Goal: Task Accomplishment & Management: Manage account settings

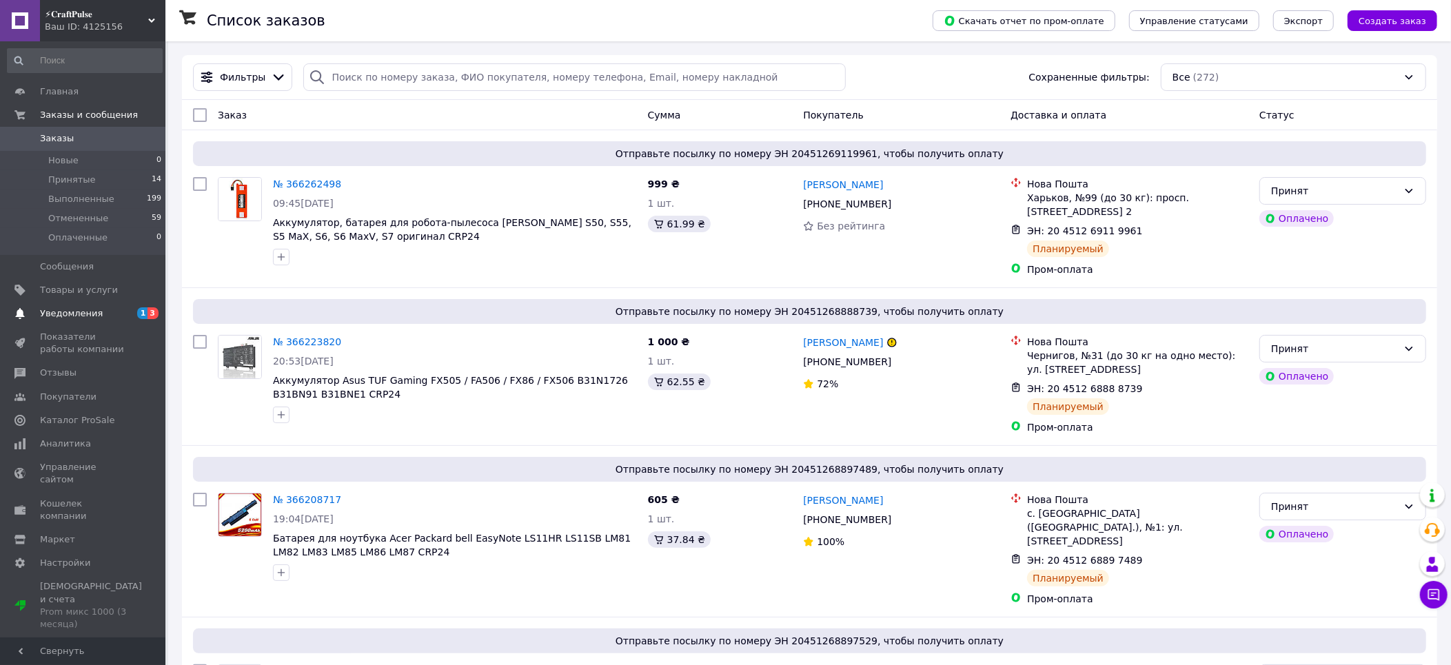
click at [84, 309] on span "Уведомления" at bounding box center [71, 314] width 63 height 12
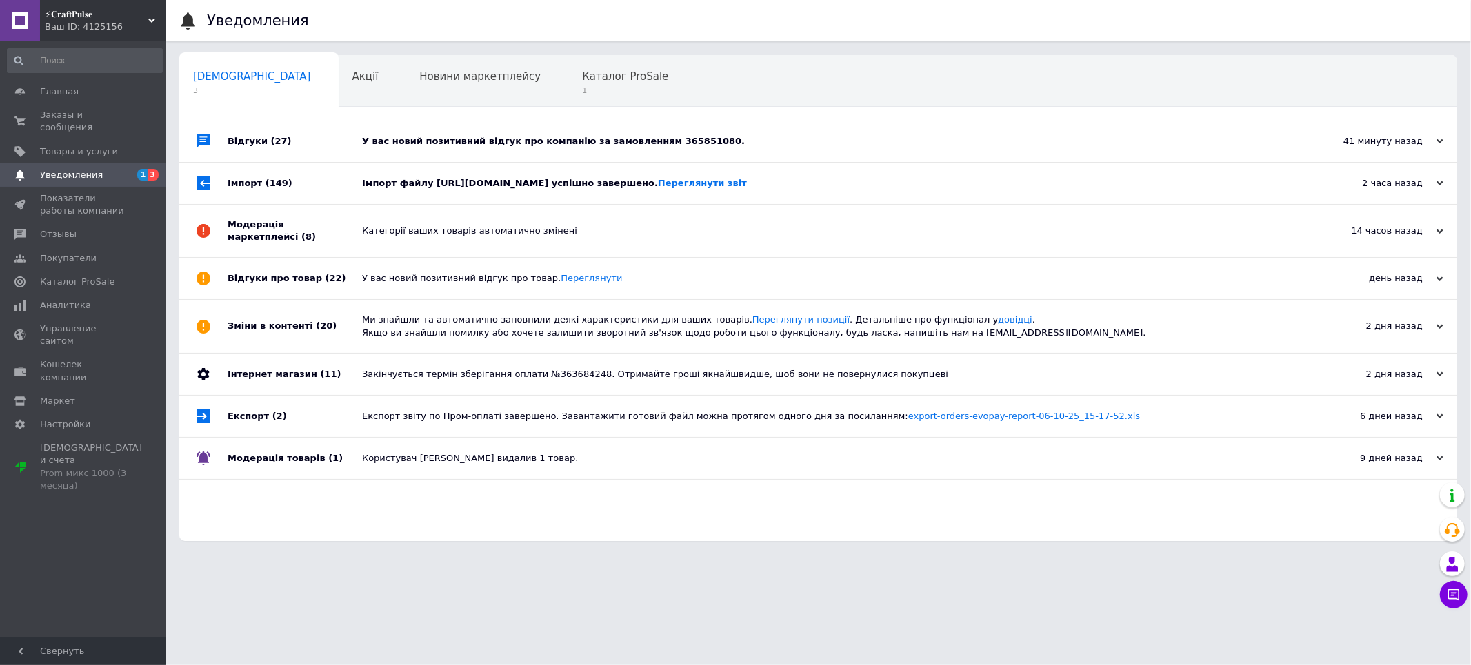
click at [414, 143] on div "У вас новий позитивний відгук про компанію за замовленням 365851080." at bounding box center [833, 141] width 943 height 12
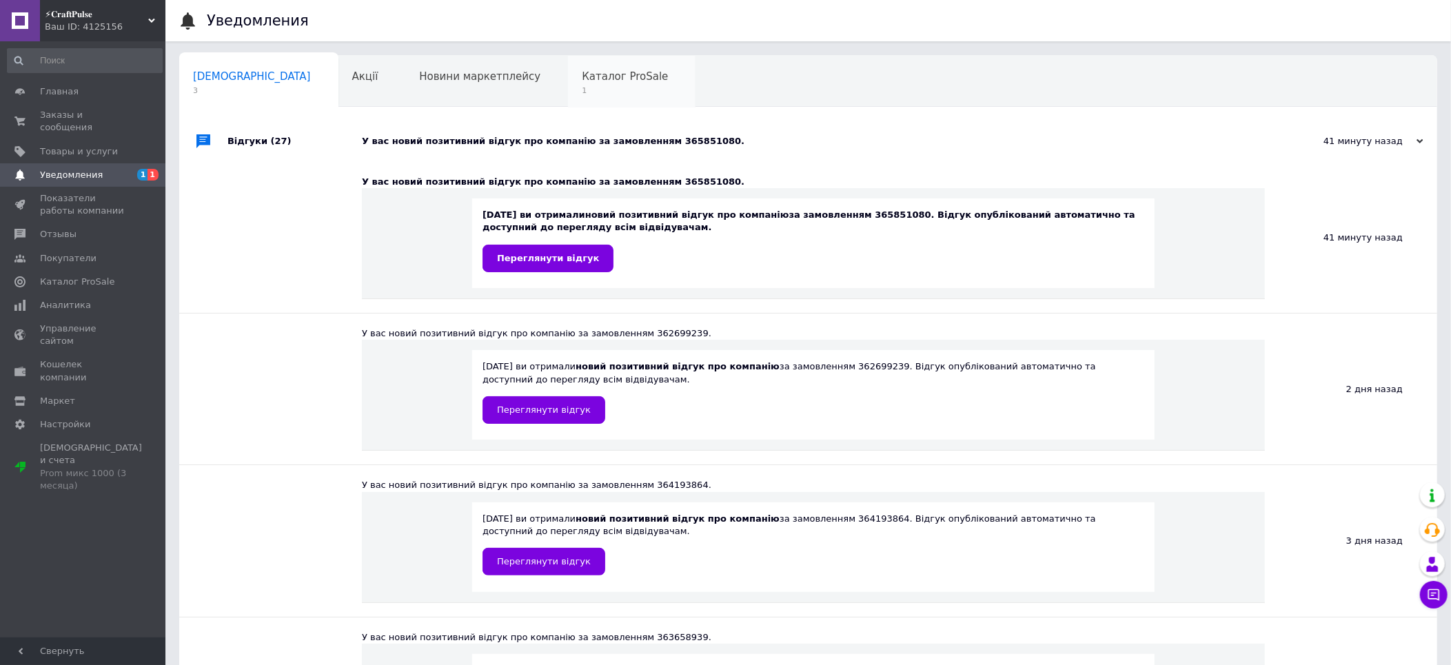
click at [568, 85] on div "Каталог ProSale 1" at bounding box center [632, 82] width 128 height 52
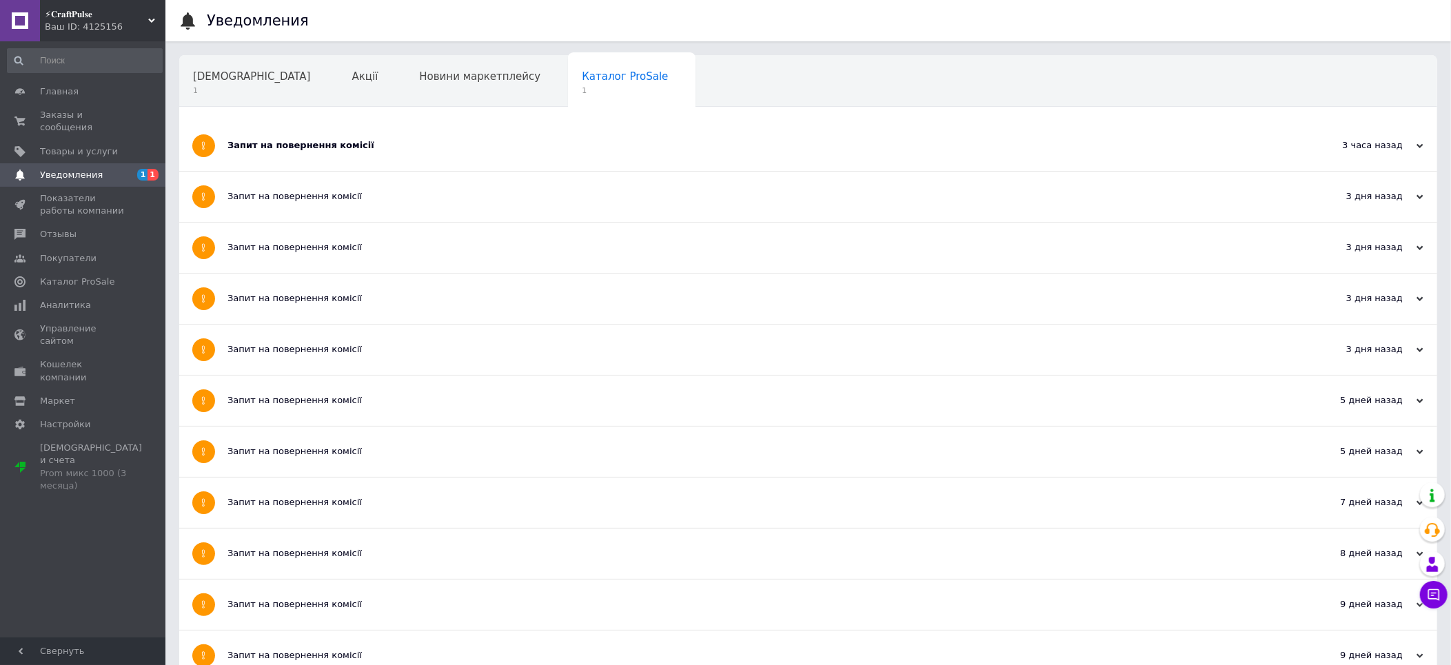
click at [321, 161] on div "Запит на повернення комісії" at bounding box center [757, 146] width 1058 height 50
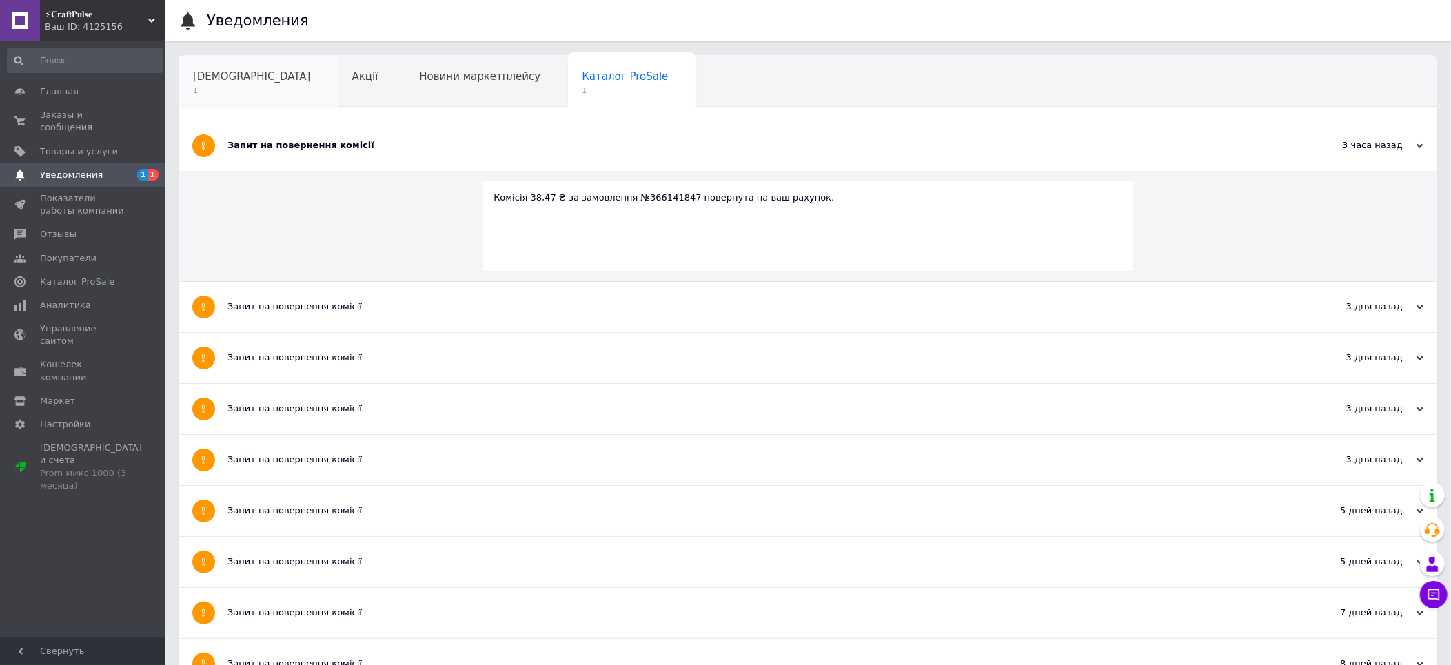
click at [228, 88] on span "1" at bounding box center [252, 90] width 118 height 10
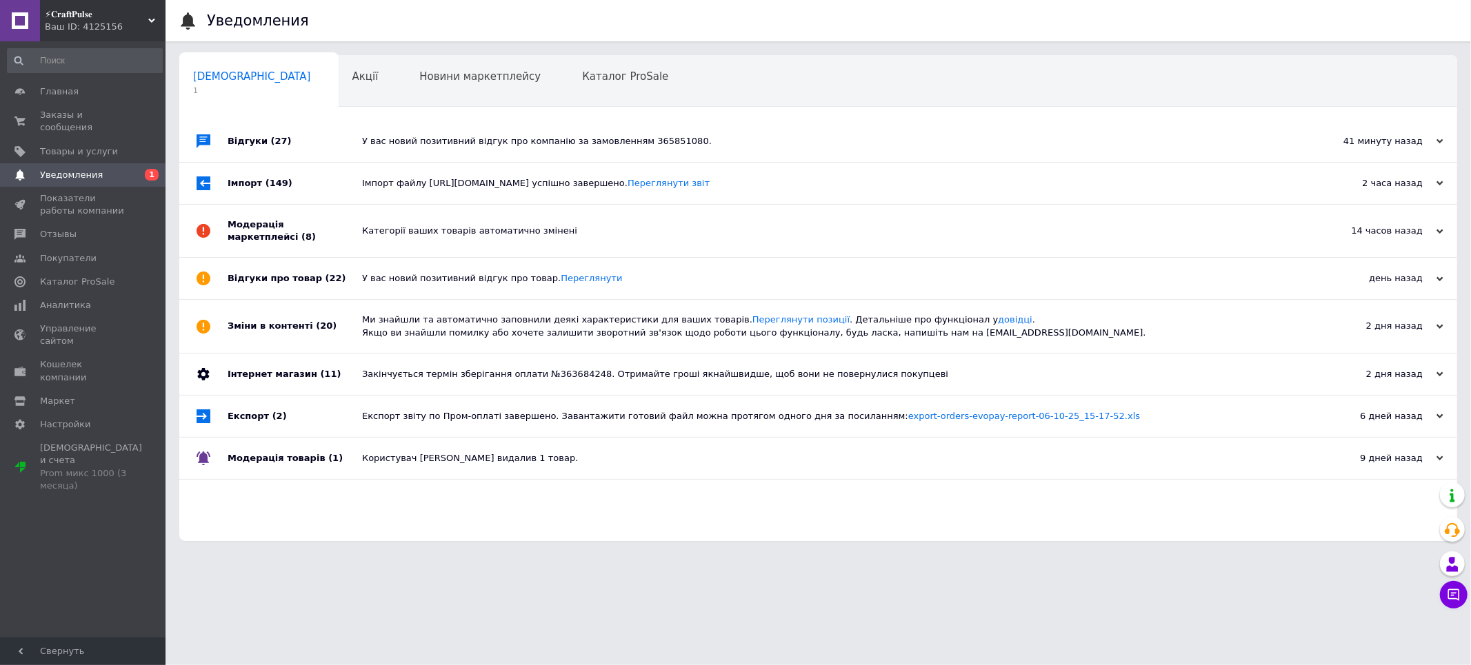
click at [374, 148] on div "У вас новий позитивний відгук про компанію за замовленням 365851080." at bounding box center [833, 141] width 943 height 41
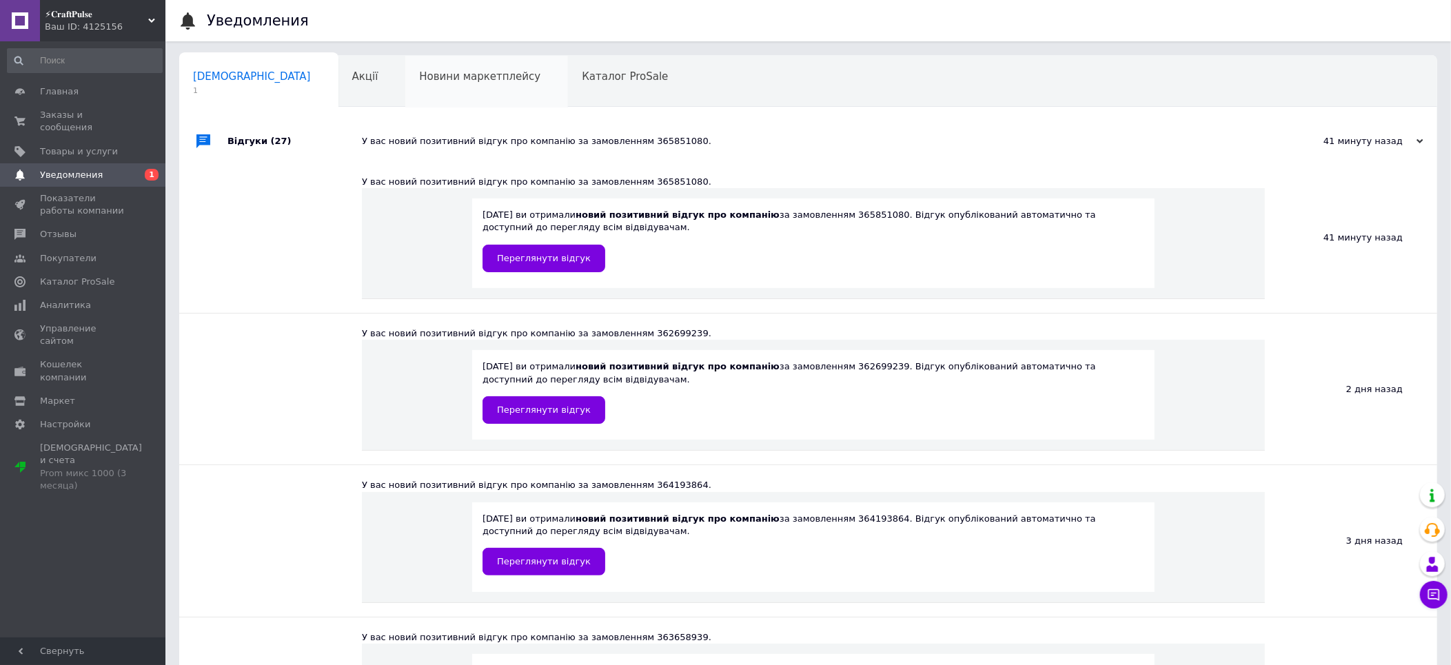
click at [405, 95] on div "Новини маркетплейсу" at bounding box center [486, 82] width 163 height 52
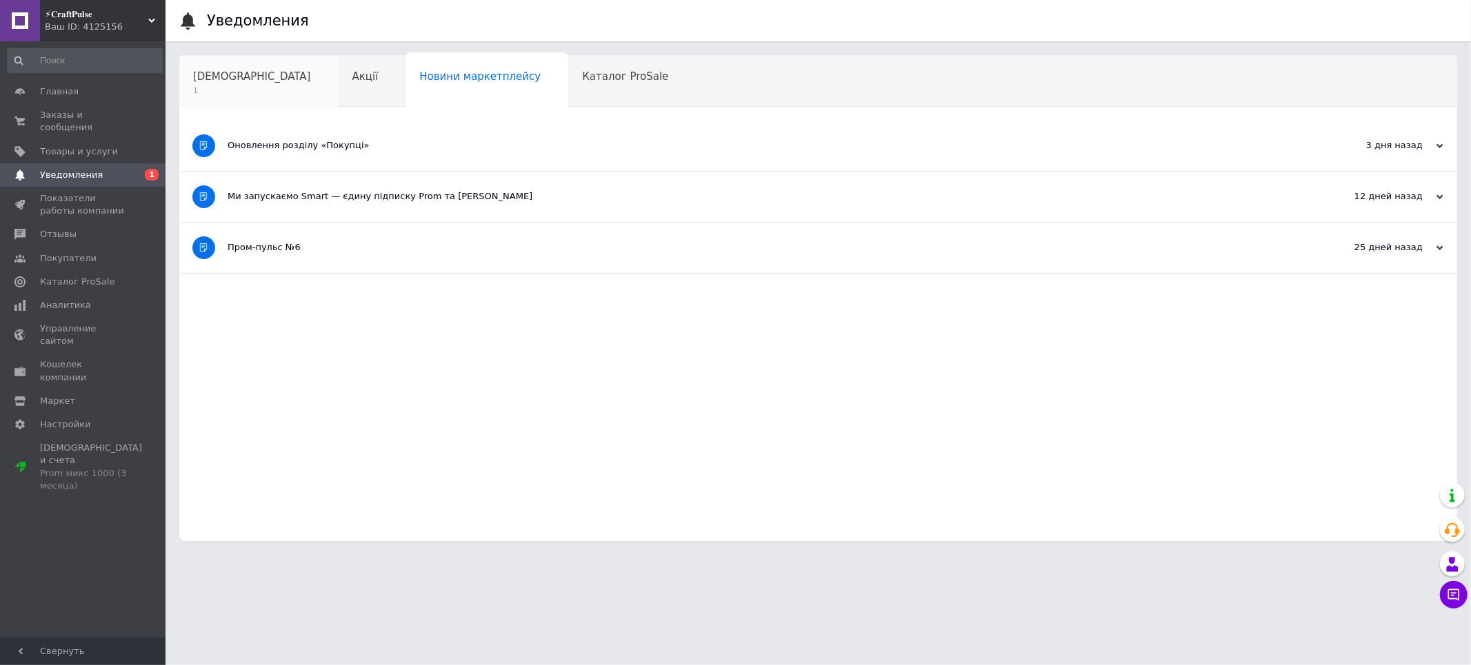
click at [234, 85] on span "1" at bounding box center [252, 90] width 118 height 10
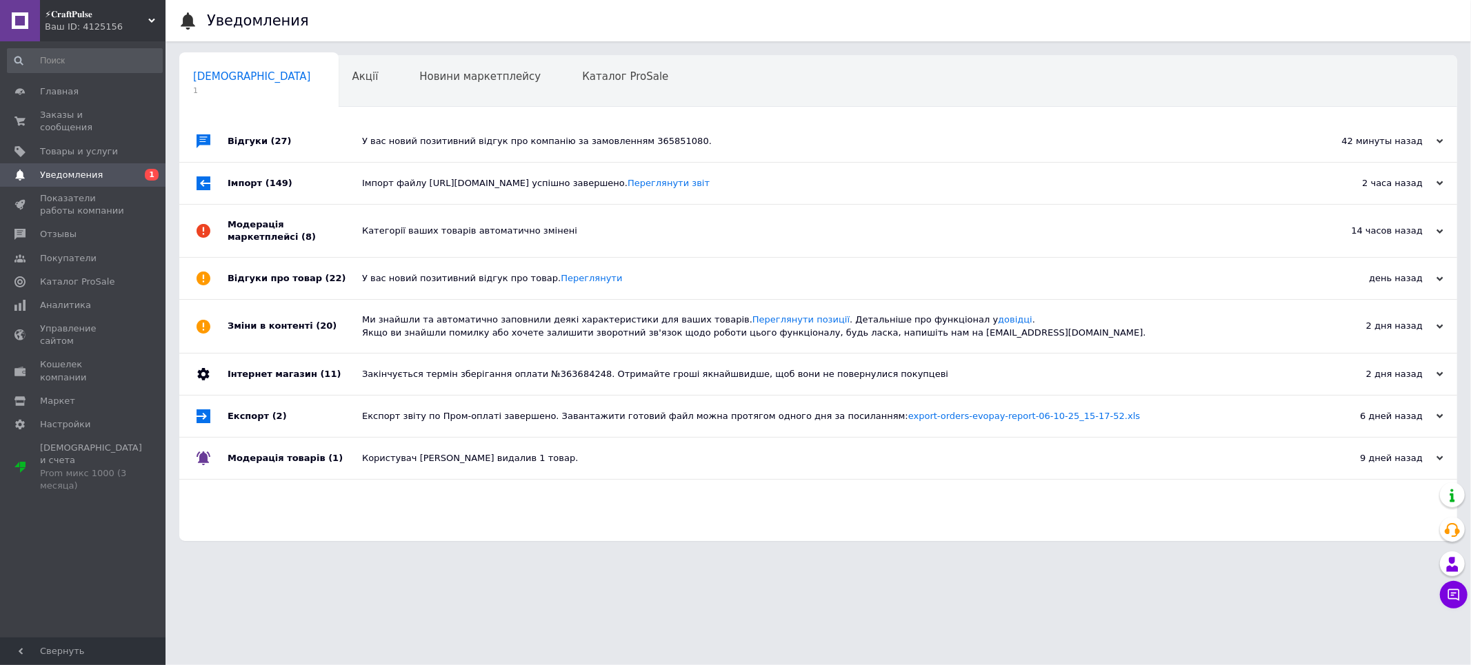
click at [109, 169] on link "Уведомления 0 1" at bounding box center [85, 174] width 170 height 23
click at [374, 153] on div "У вас новий позитивний відгук про компанію за замовленням 365851080." at bounding box center [833, 141] width 943 height 41
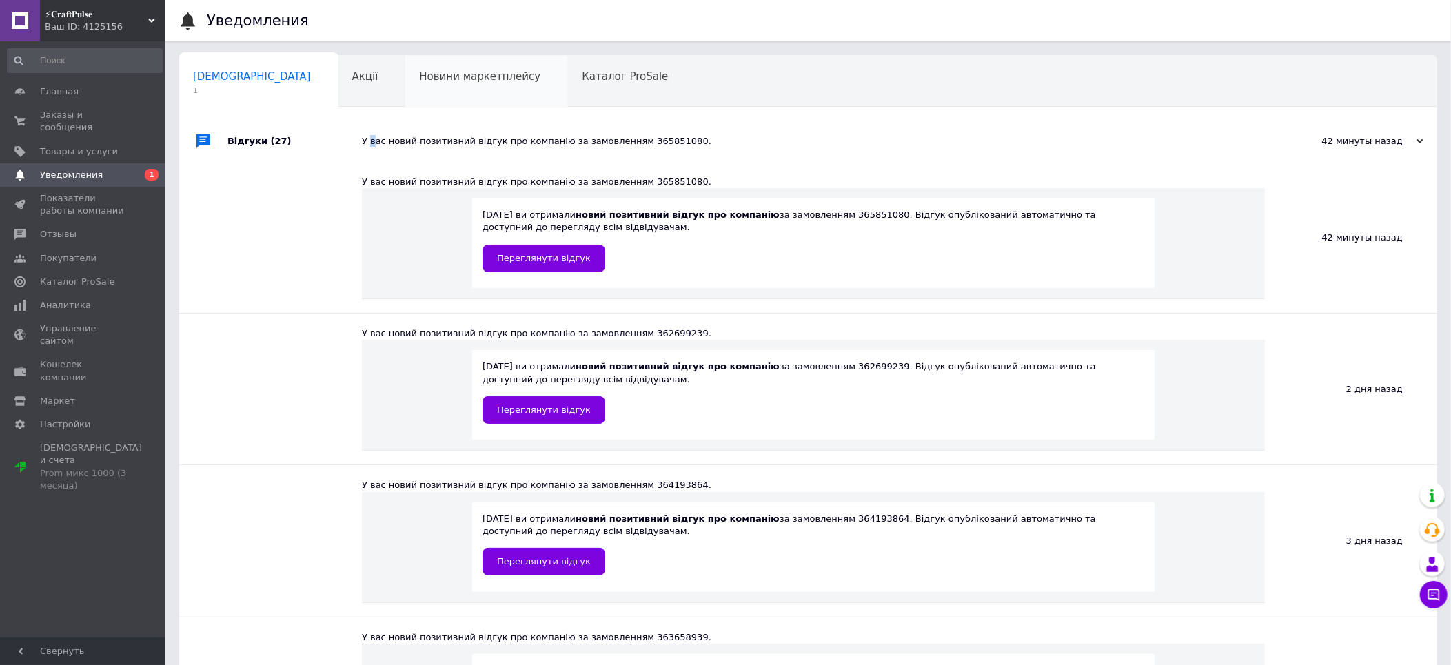
click at [412, 88] on div "Новини маркетплейсу" at bounding box center [486, 82] width 163 height 52
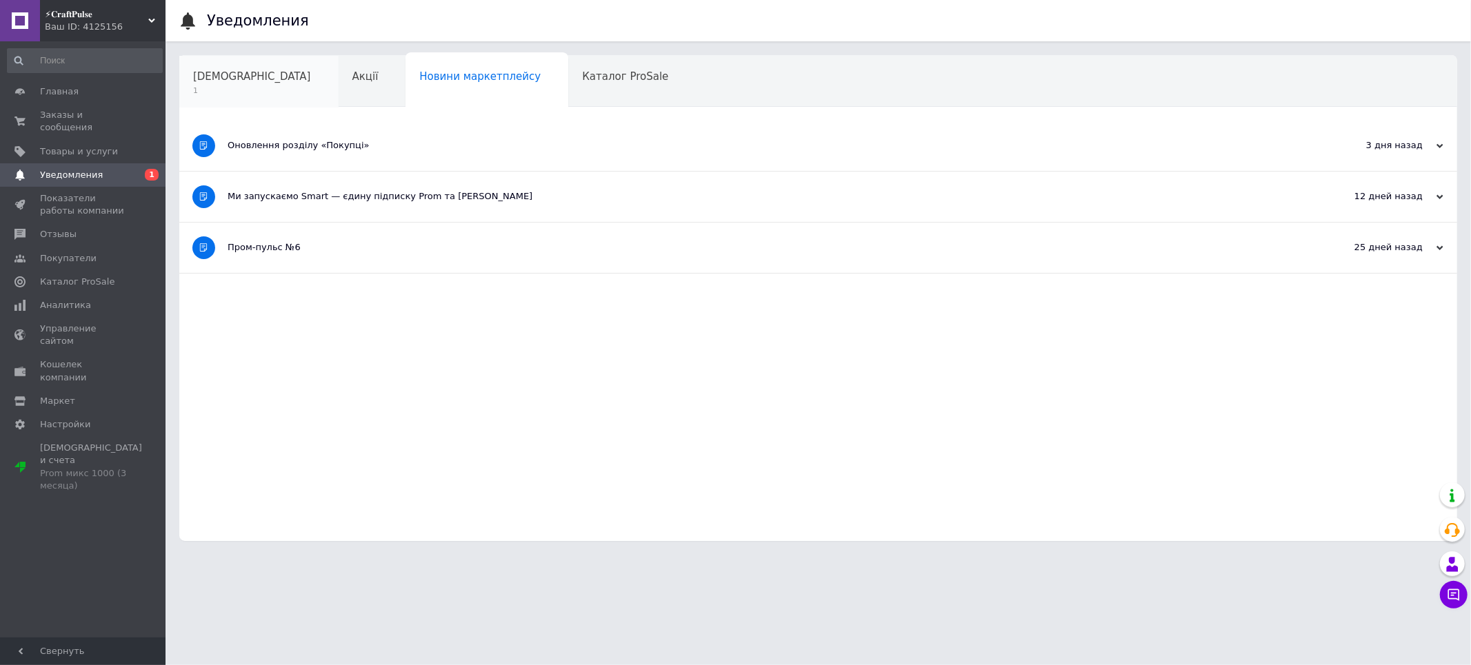
click at [242, 79] on span "[DEMOGRAPHIC_DATA]" at bounding box center [252, 76] width 118 height 12
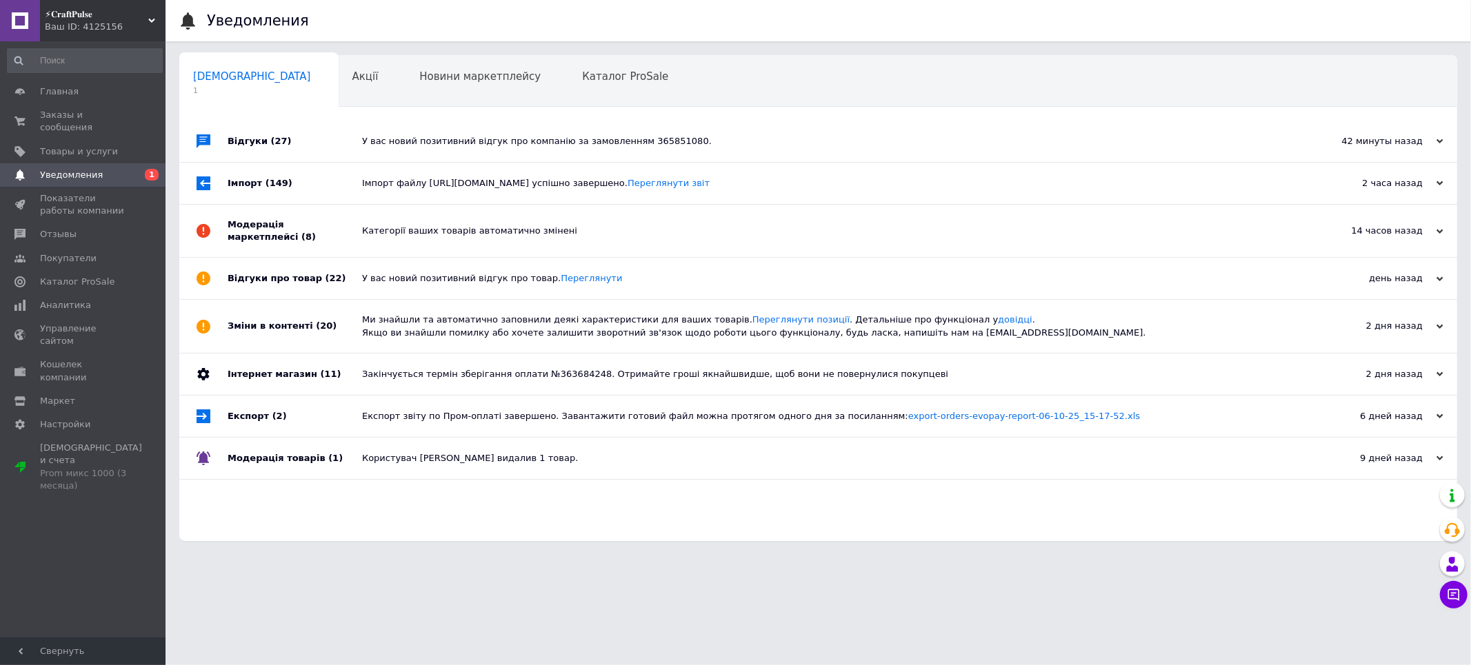
click at [280, 148] on div "Відгуки (27)" at bounding box center [295, 141] width 134 height 41
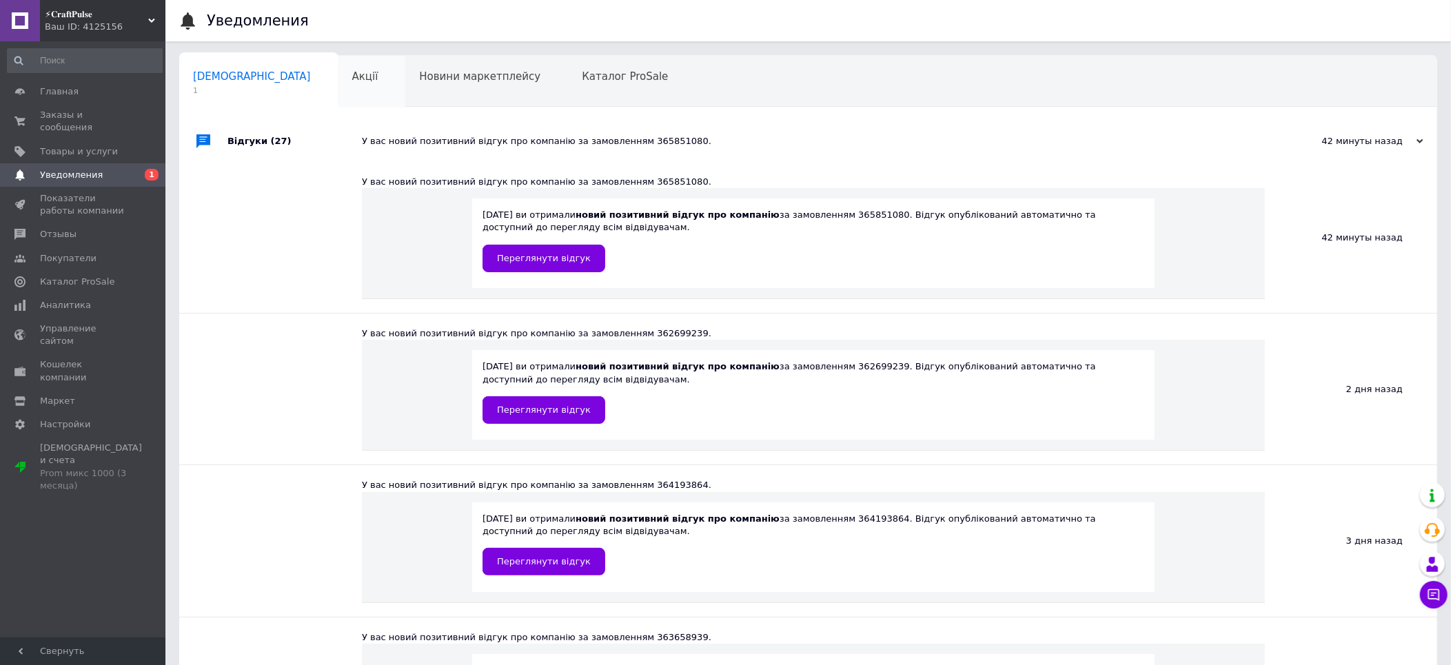
click at [339, 82] on div "Акції" at bounding box center [373, 82] width 68 height 52
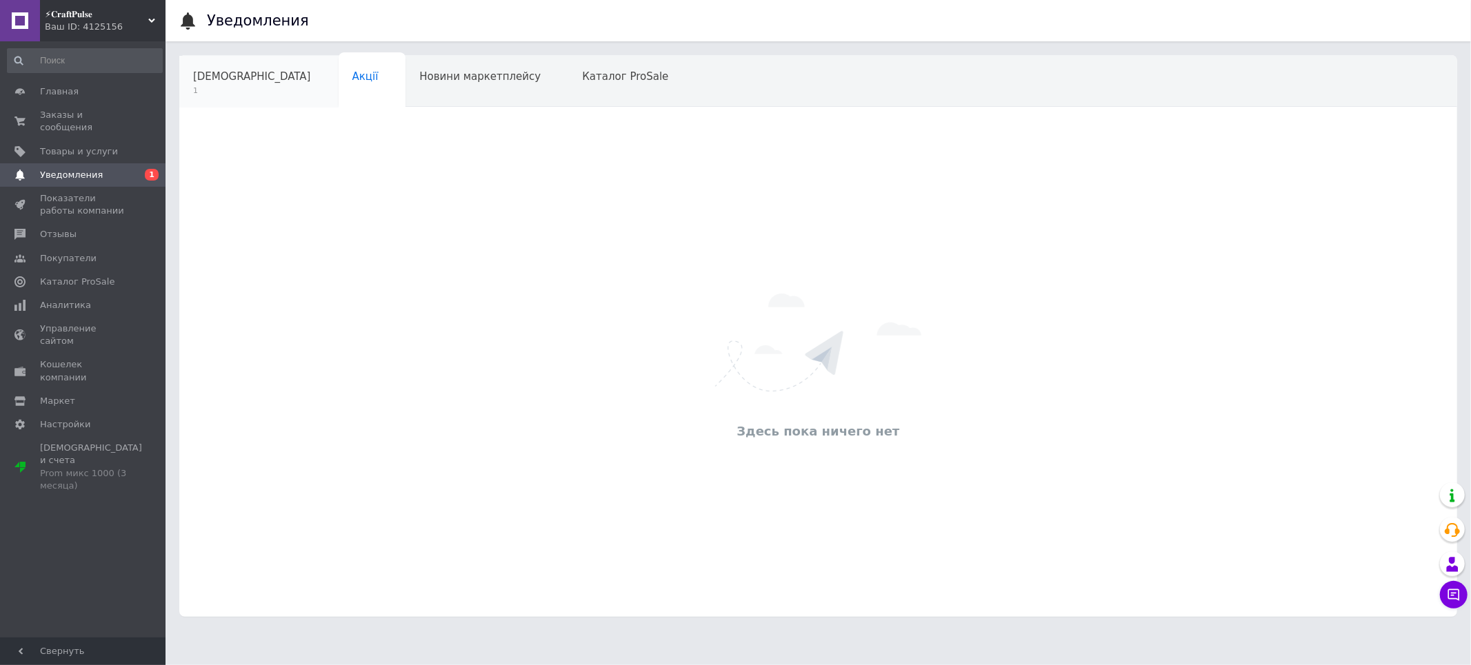
click at [231, 77] on span "[DEMOGRAPHIC_DATA]" at bounding box center [252, 76] width 118 height 12
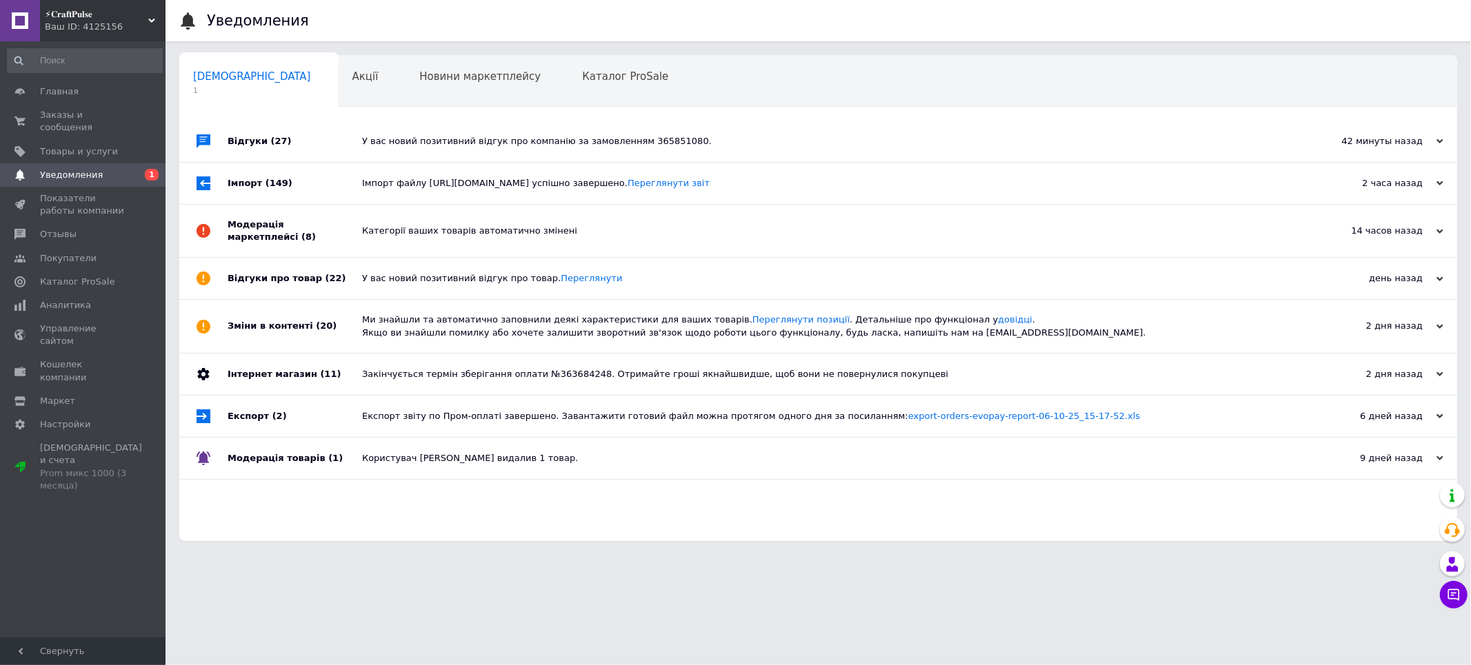
click at [437, 147] on div "У вас новий позитивний відгук про компанію за замовленням 365851080." at bounding box center [833, 141] width 943 height 12
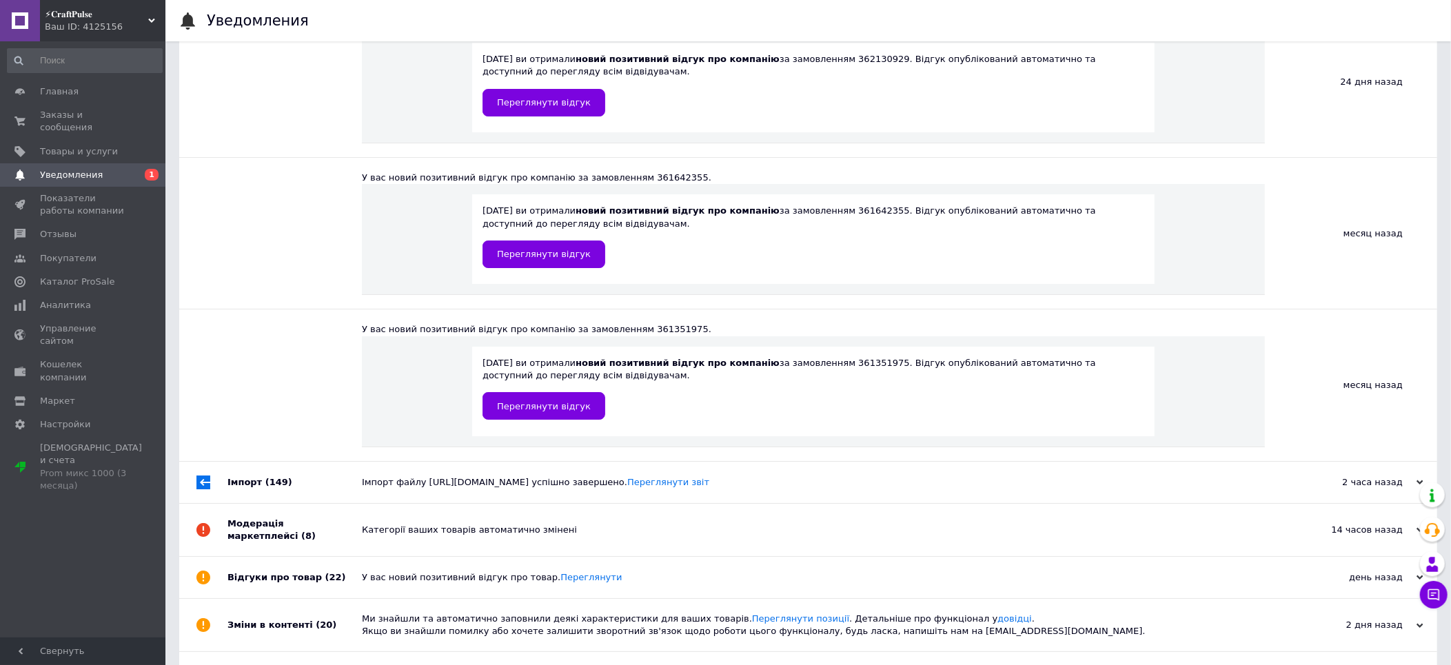
scroll to position [4096, 0]
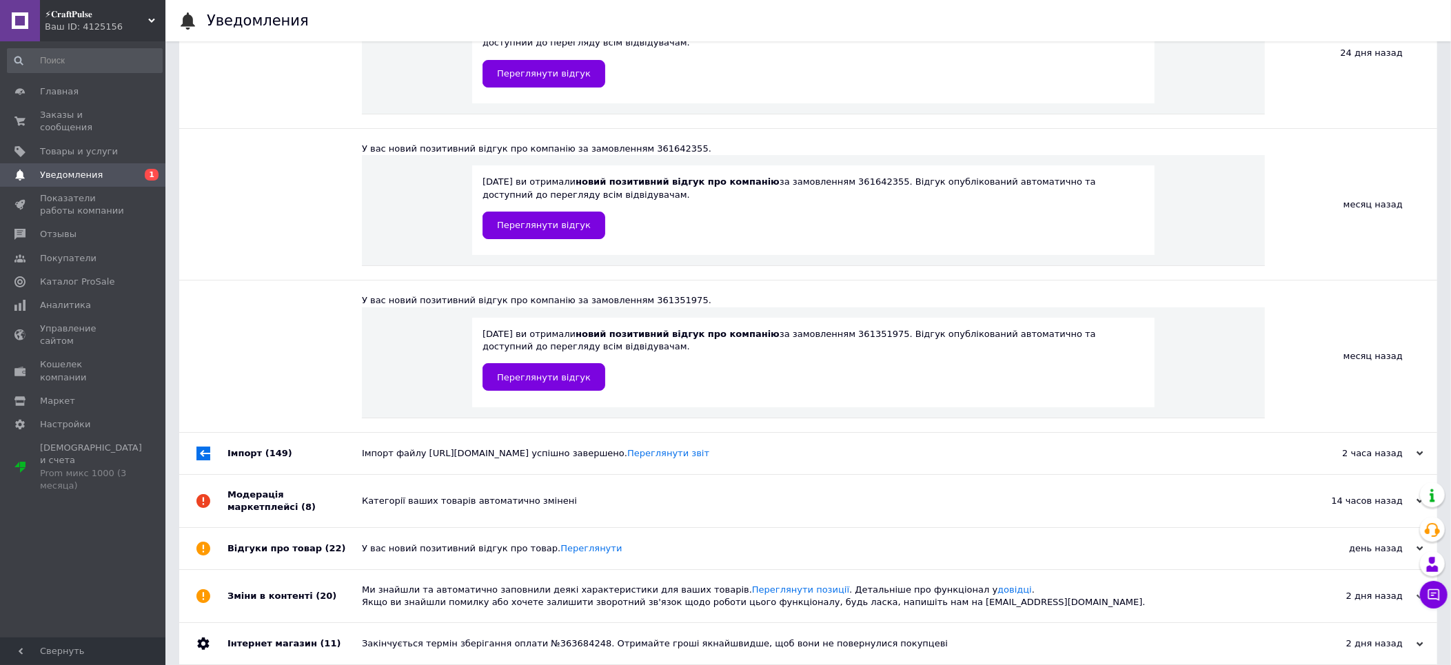
click at [387, 433] on div "Імпорт файлу [URL][DOMAIN_NAME] успішно завершено. Переглянути звіт" at bounding box center [824, 453] width 924 height 41
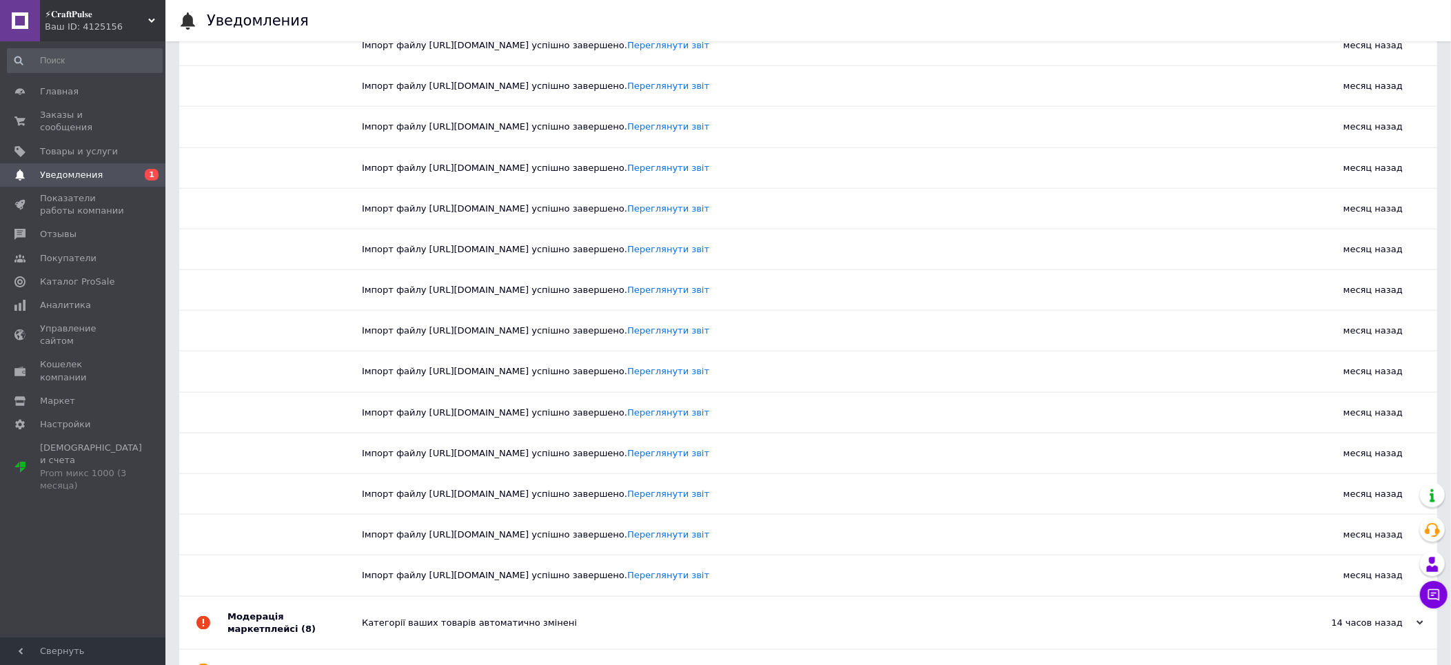
scroll to position [10123, 0]
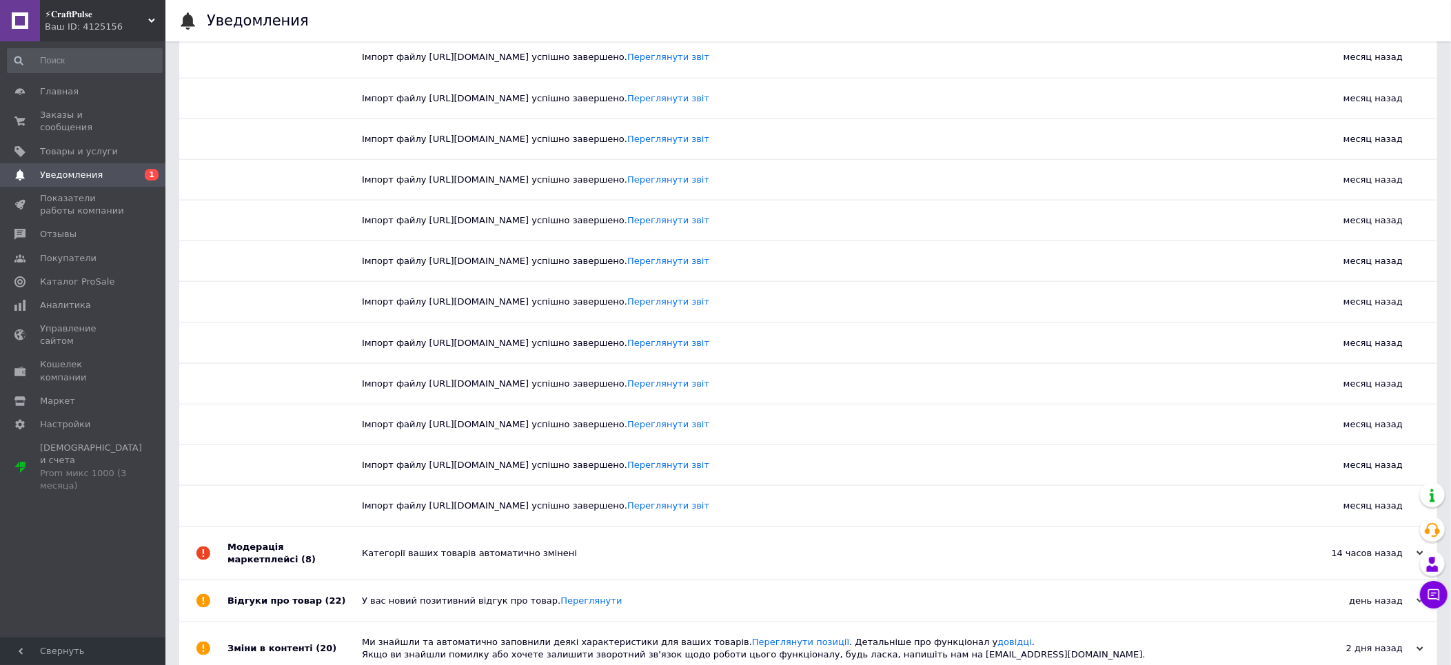
click at [394, 547] on div "Категорії ваших товарів автоматично змінені" at bounding box center [824, 553] width 924 height 12
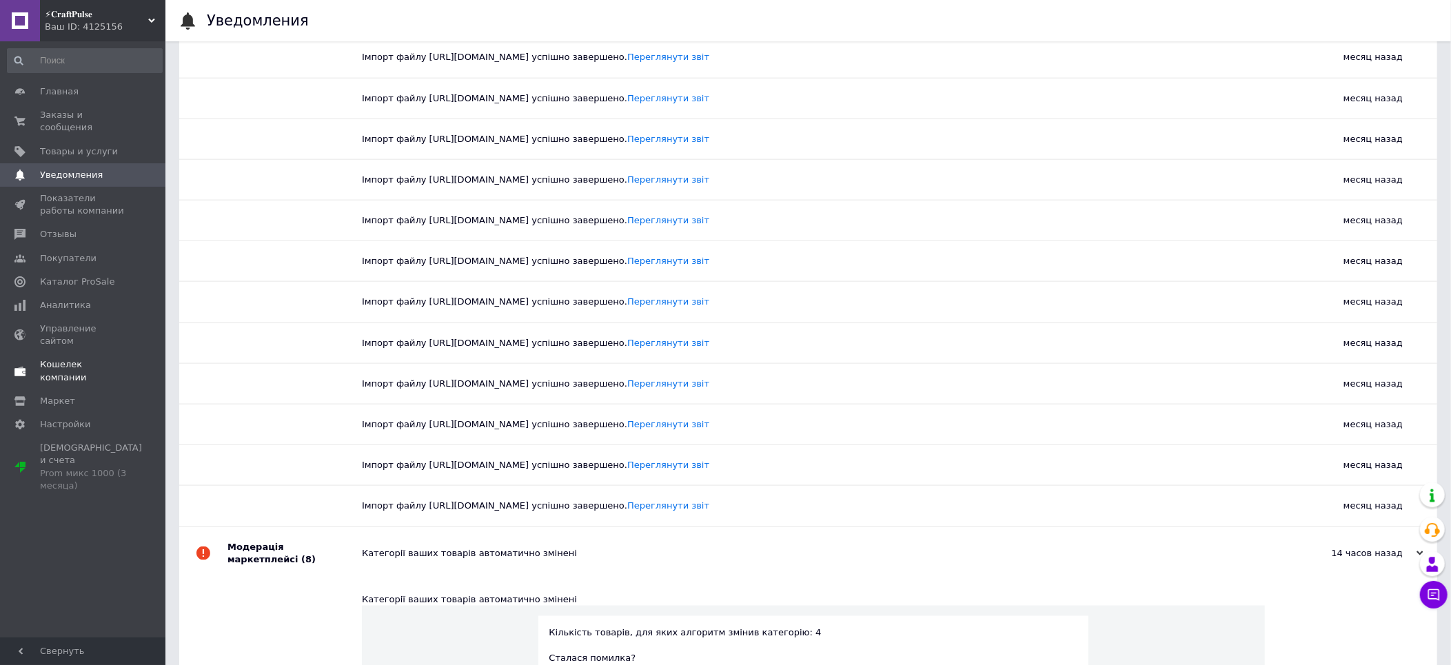
click at [94, 359] on span "Кошелек компании" at bounding box center [84, 371] width 88 height 25
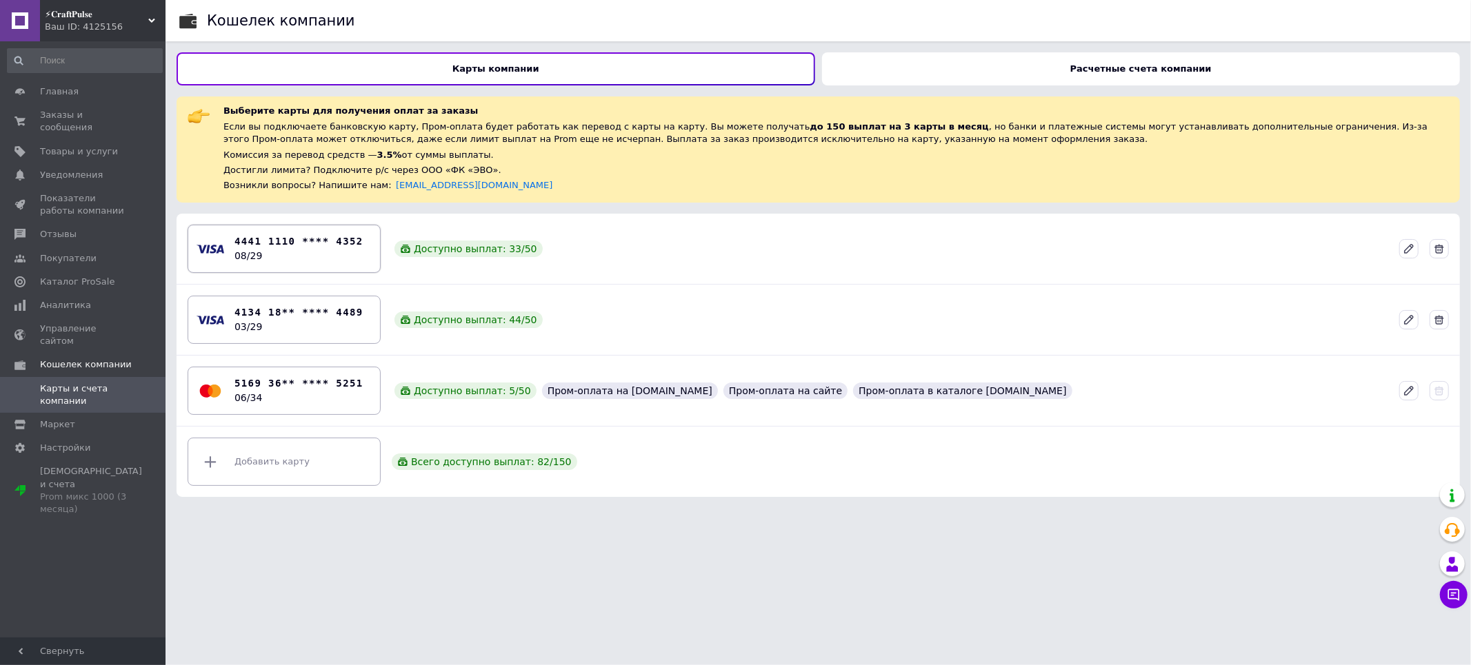
click at [287, 249] on div "4441 1110 **** 4352 08/29" at bounding box center [298, 248] width 129 height 29
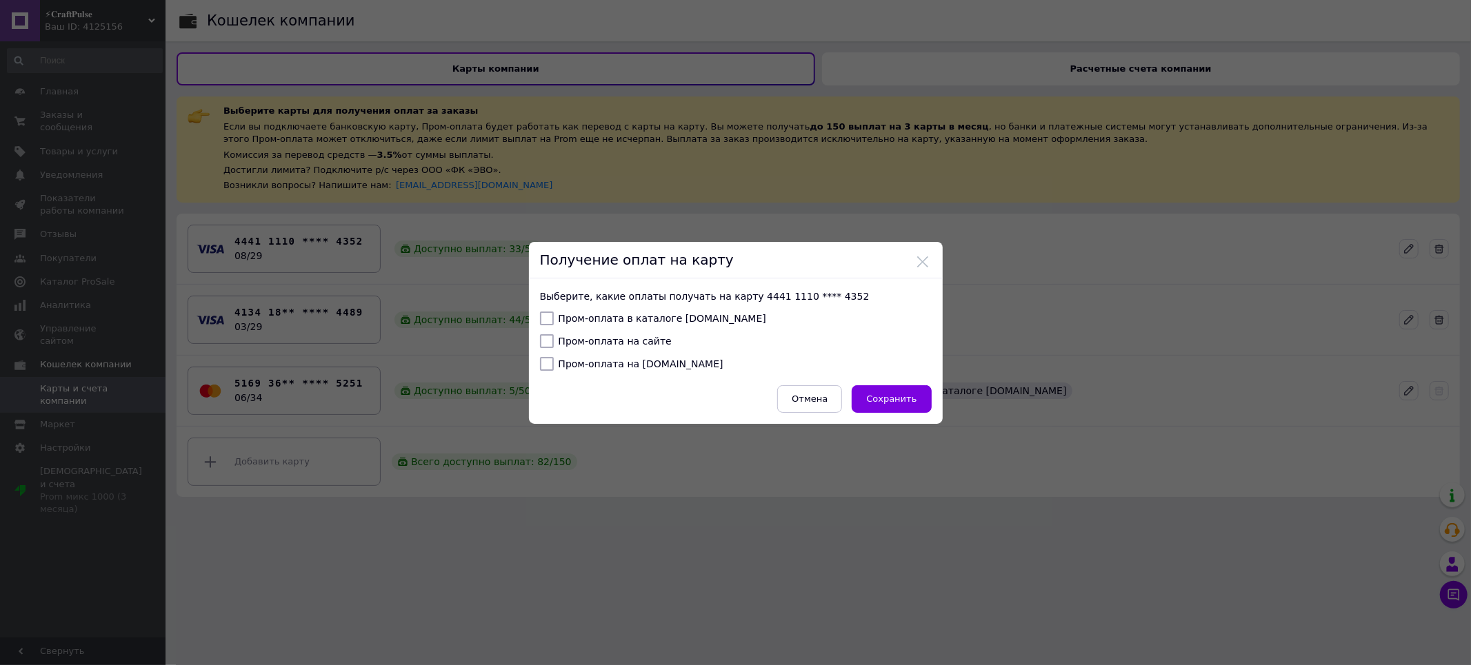
click at [581, 319] on label "Пром-оплата в каталоге [DOMAIN_NAME]" at bounding box center [653, 319] width 226 height 14
click at [554, 319] on input "Пром-оплата в каталоге [DOMAIN_NAME]" at bounding box center [547, 319] width 14 height 14
checkbox input "true"
click at [576, 339] on label "Пром-оплата на сайте" at bounding box center [606, 341] width 132 height 14
click at [554, 339] on input "Пром-оплата на сайте" at bounding box center [547, 341] width 14 height 14
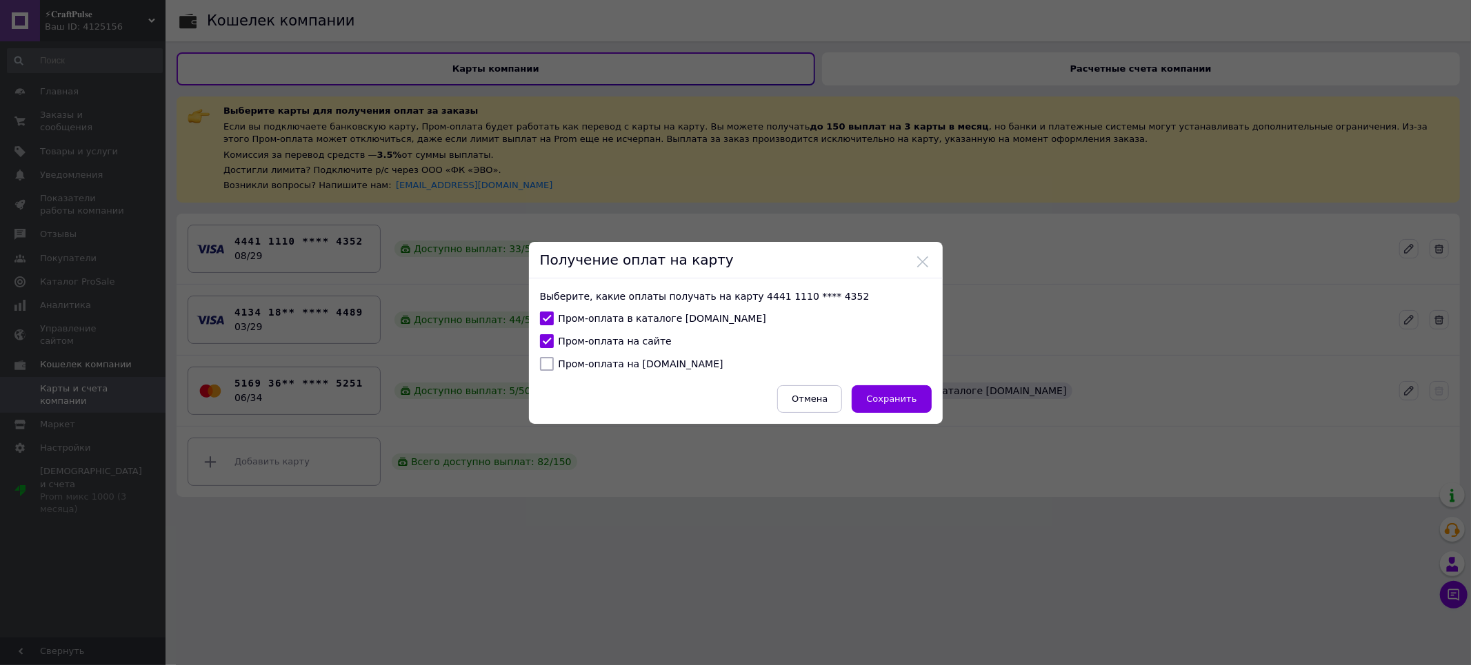
checkbox input "true"
click at [567, 368] on label "Пром-оплата на [DOMAIN_NAME]" at bounding box center [631, 364] width 183 height 14
click at [554, 368] on input "Пром-оплата на [DOMAIN_NAME]" at bounding box center [547, 364] width 14 height 14
checkbox input "true"
click at [896, 396] on span "Сохранить" at bounding box center [891, 399] width 50 height 10
